Goal: Check status: Check status

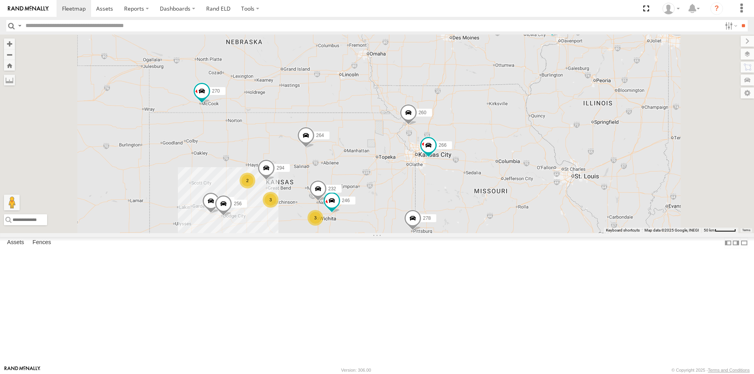
drag, startPoint x: 60, startPoint y: 274, endPoint x: 47, endPoint y: 273, distance: 13.4
click at [0, 0] on div "270" at bounding box center [0, 0] width 0 height 0
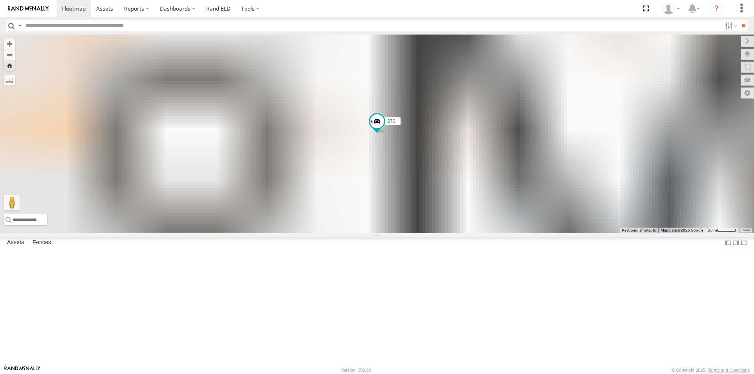
click at [0, 0] on span at bounding box center [0, 0] width 0 height 0
click at [135, 233] on div "← Move left → Move right ↑ Move up ↓ Move down + Zoom in - Zoom out Home Jump l…" at bounding box center [377, 134] width 754 height 199
click at [38, 233] on div "← Move left → Move right ↑ Move up ↓ Move down + Zoom in - Zoom out Home Jump l…" at bounding box center [377, 134] width 754 height 199
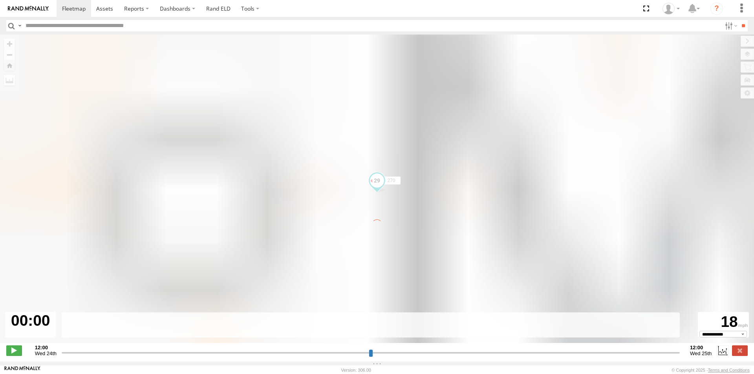
click at [130, 278] on div "← Move left → Move right ↑ Move up ↓ Move down + Zoom in - Zoom out Home Jump l…" at bounding box center [377, 193] width 754 height 317
click at [77, 8] on span at bounding box center [74, 8] width 24 height 7
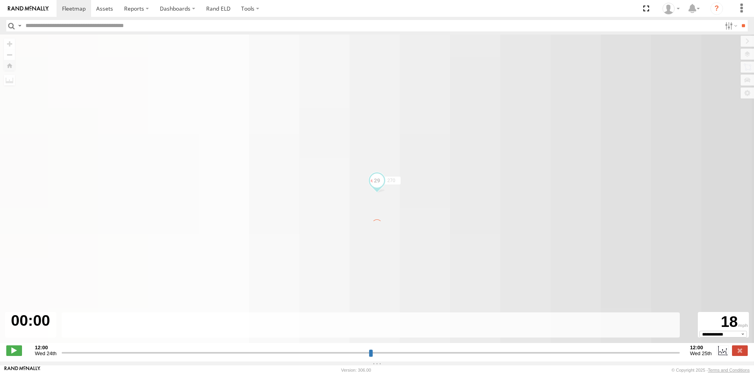
click at [231, 100] on div "← Move left → Move right ↑ Move up ↓ Move down + Zoom in - Zoom out Home Jump l…" at bounding box center [377, 193] width 754 height 317
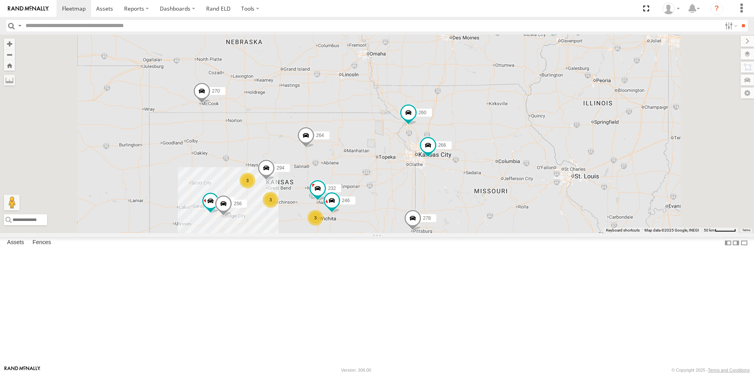
click at [0, 0] on span at bounding box center [0, 0] width 0 height 0
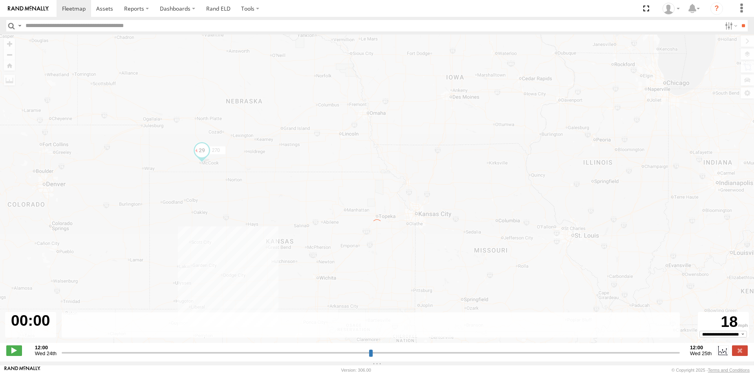
type input "**********"
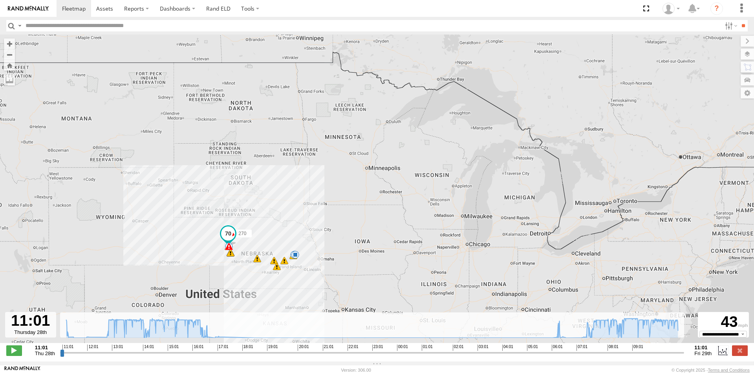
drag, startPoint x: 232, startPoint y: 284, endPoint x: 246, endPoint y: 255, distance: 32.5
click at [246, 255] on div "270 11:14 Thu 11:19 Thu 11:19 Thu 11:49 Thu 12:41 Thu 13:00 Thu 13:00 Thu 13:00…" at bounding box center [377, 193] width 754 height 317
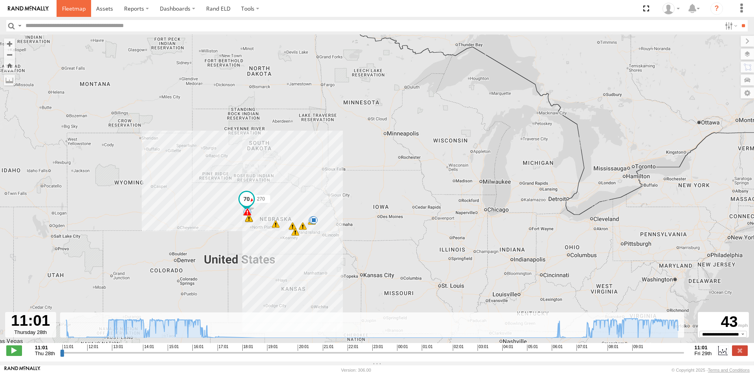
click at [77, 12] on span at bounding box center [74, 8] width 24 height 7
